Goal: Check status: Check status

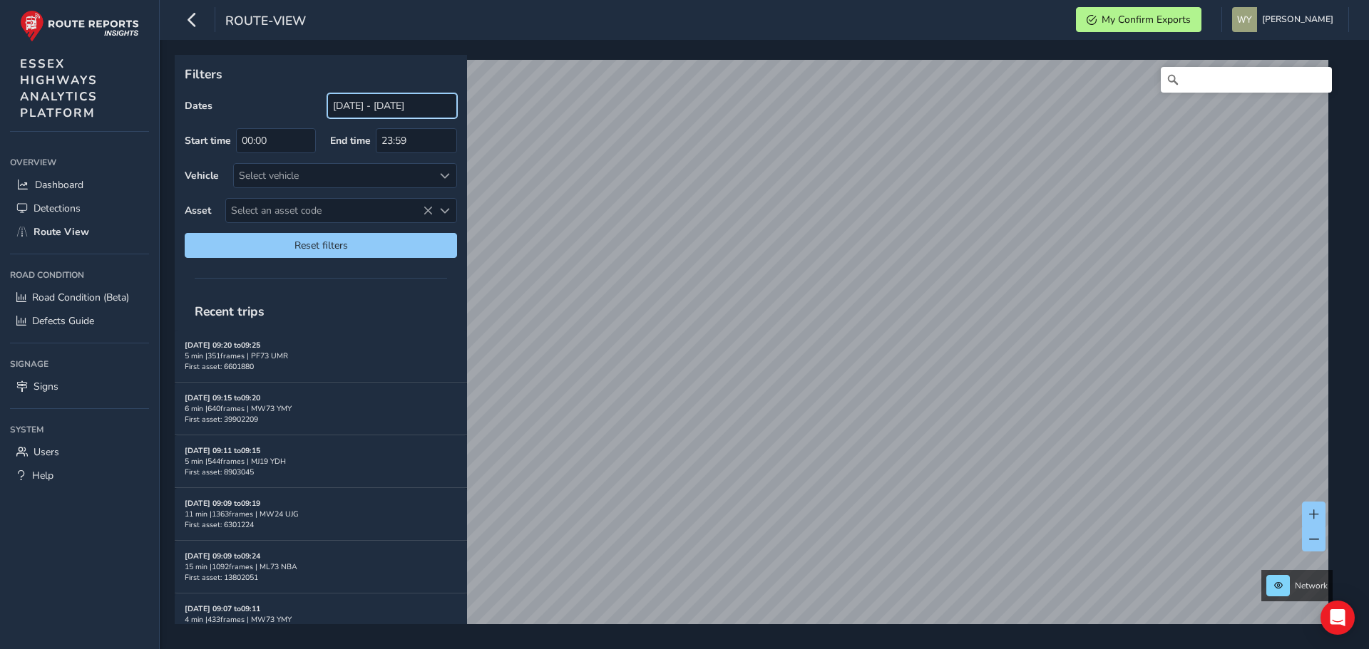
click at [403, 113] on input "28/07/2025 - 27/08/2025" at bounding box center [392, 105] width 130 height 25
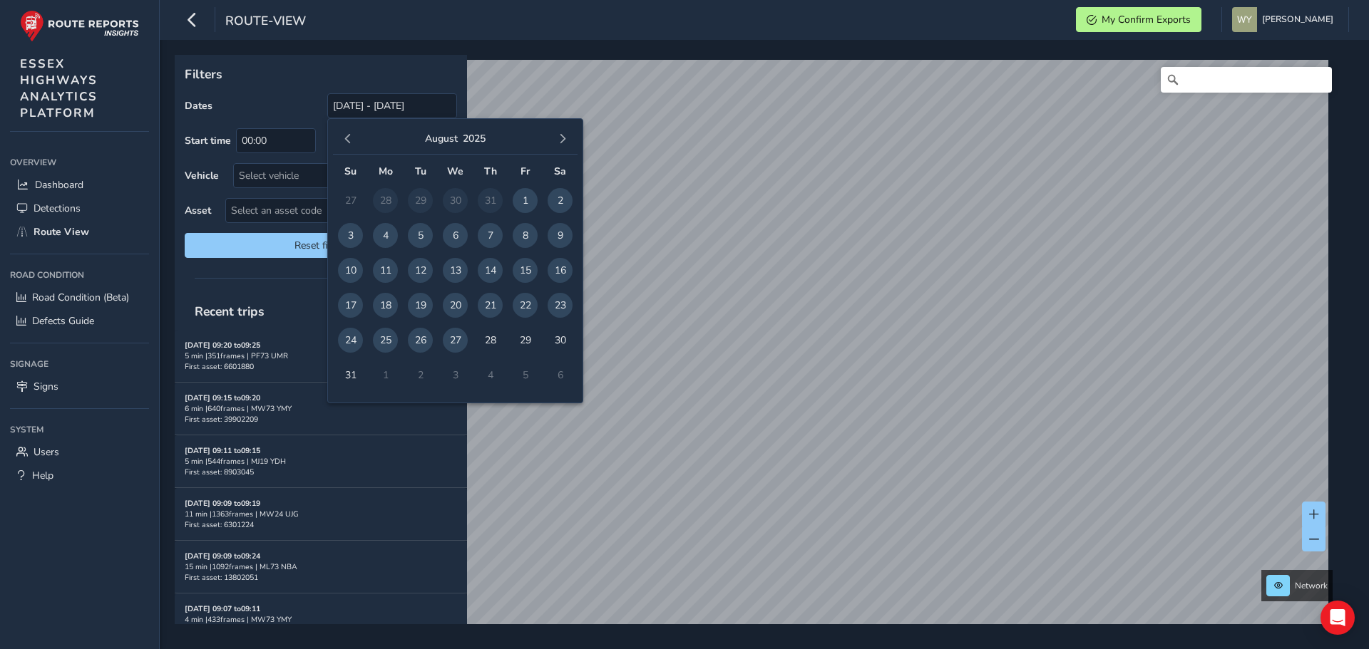
click at [336, 144] on div "August 2025" at bounding box center [455, 139] width 245 height 31
click at [340, 141] on button "button" at bounding box center [348, 139] width 20 height 20
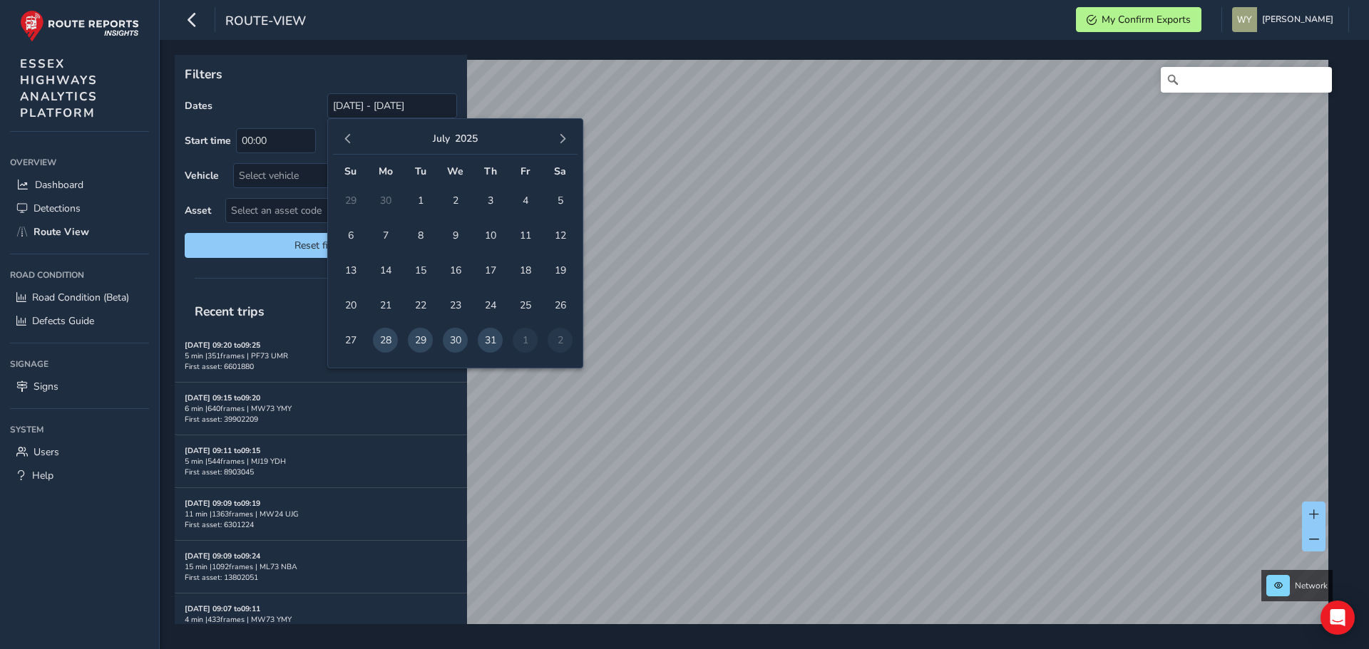
click at [340, 141] on button "button" at bounding box center [348, 139] width 20 height 20
click at [346, 199] on span "1" at bounding box center [350, 200] width 25 height 25
click at [561, 138] on span "button" at bounding box center [562, 139] width 10 height 10
click at [354, 371] on span "31" at bounding box center [350, 375] width 25 height 25
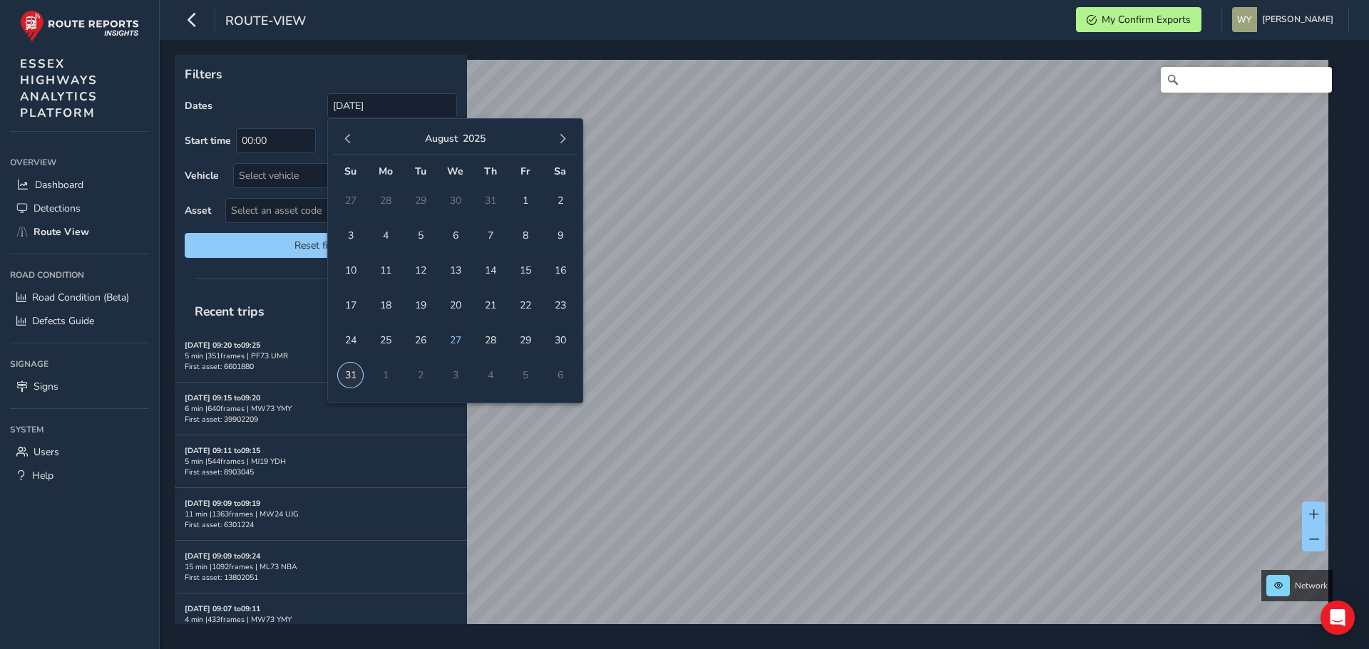
type input "01/06/2025 - 31/08/2025"
